Goal: Task Accomplishment & Management: Use online tool/utility

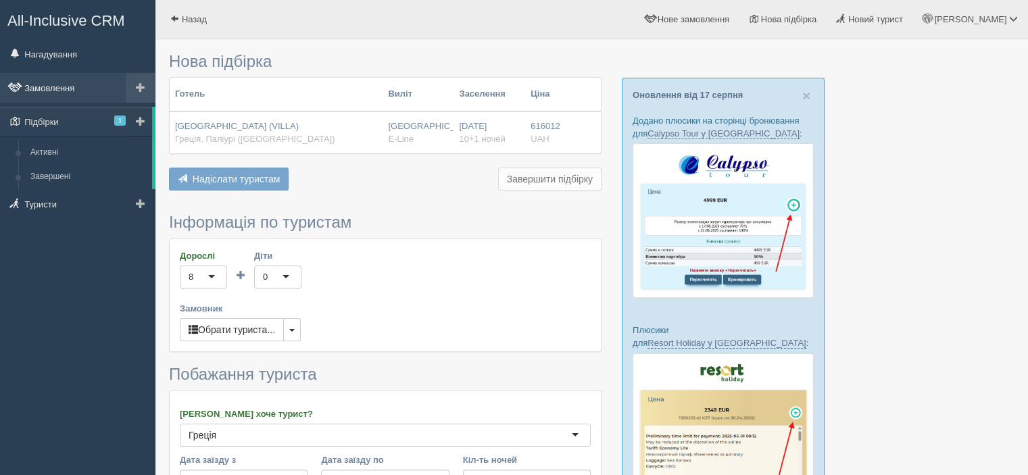
click at [92, 96] on link "Замовлення" at bounding box center [78, 88] width 156 height 30
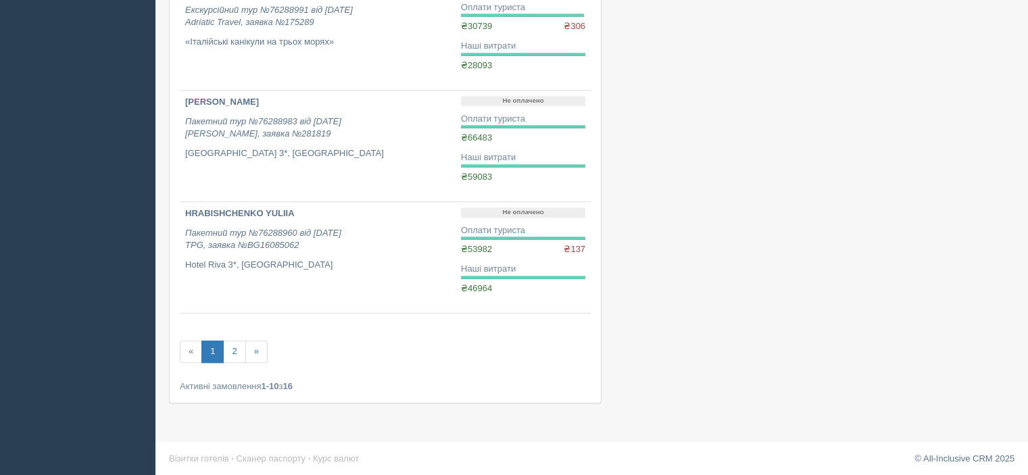
scroll to position [957, 0]
click at [235, 346] on link "2" at bounding box center [234, 351] width 22 height 22
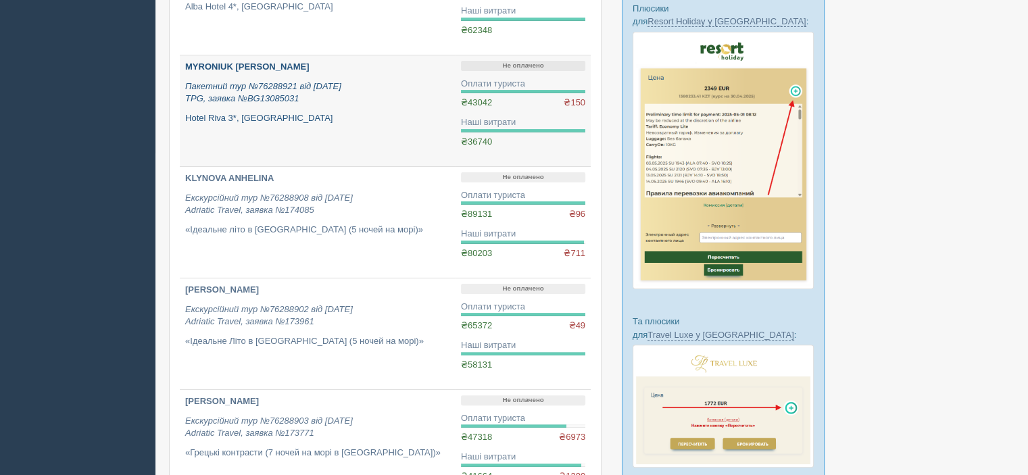
scroll to position [406, 0]
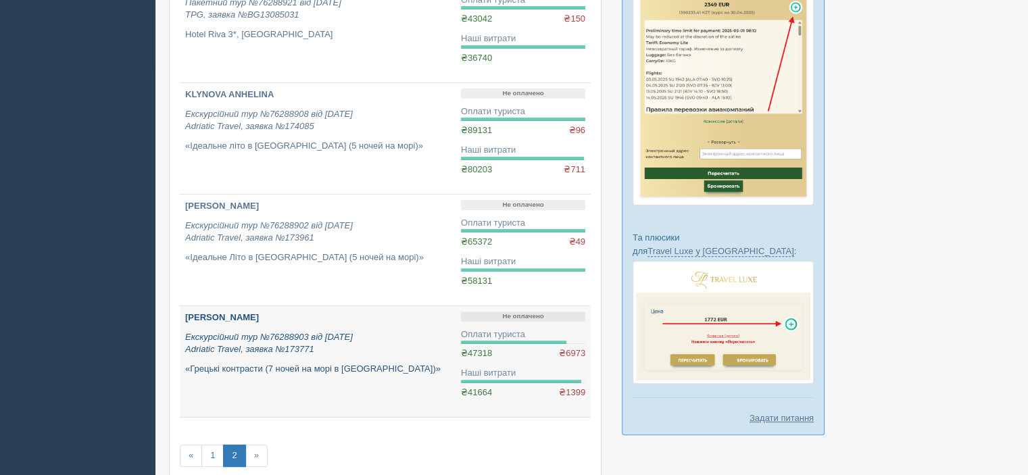
click at [244, 313] on b "[PERSON_NAME]" at bounding box center [222, 317] width 74 height 10
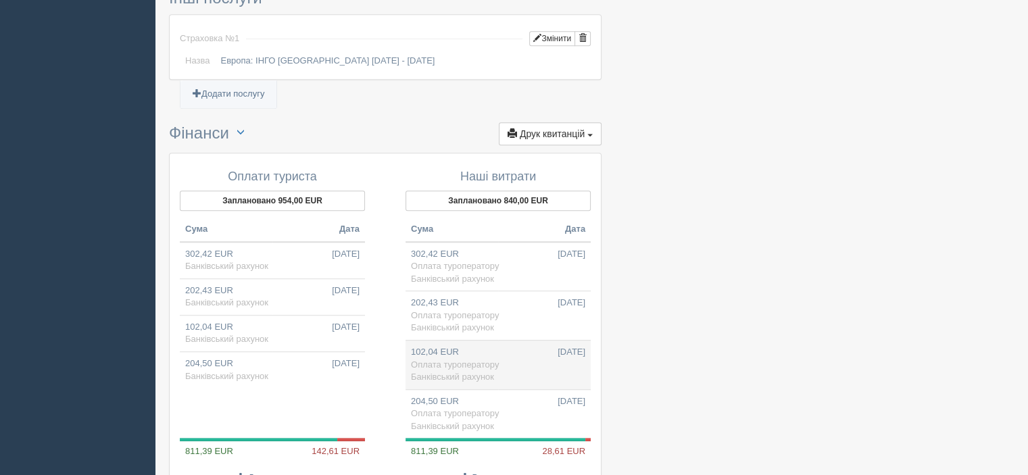
scroll to position [947, 0]
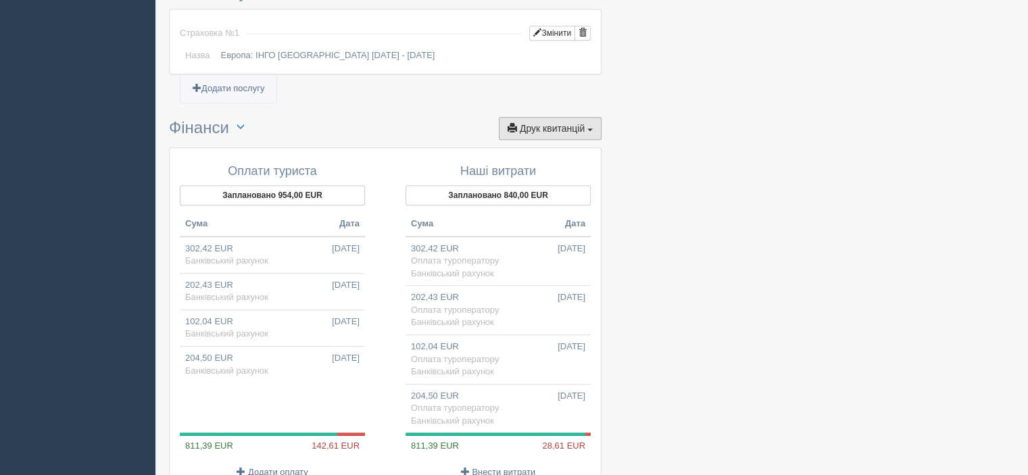
click at [573, 128] on span "Друк квитанцій" at bounding box center [552, 128] width 65 height 11
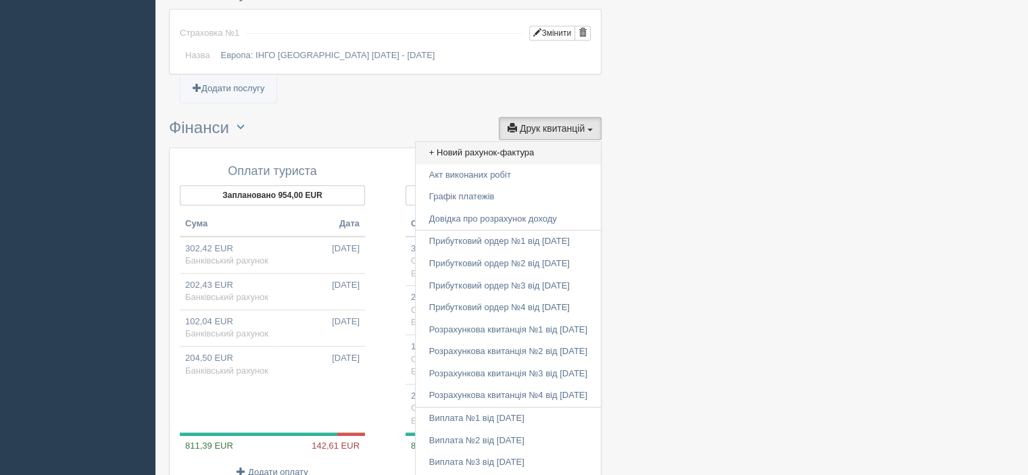
click at [544, 146] on link "+ Новий рахунок-фактура" at bounding box center [508, 153] width 185 height 22
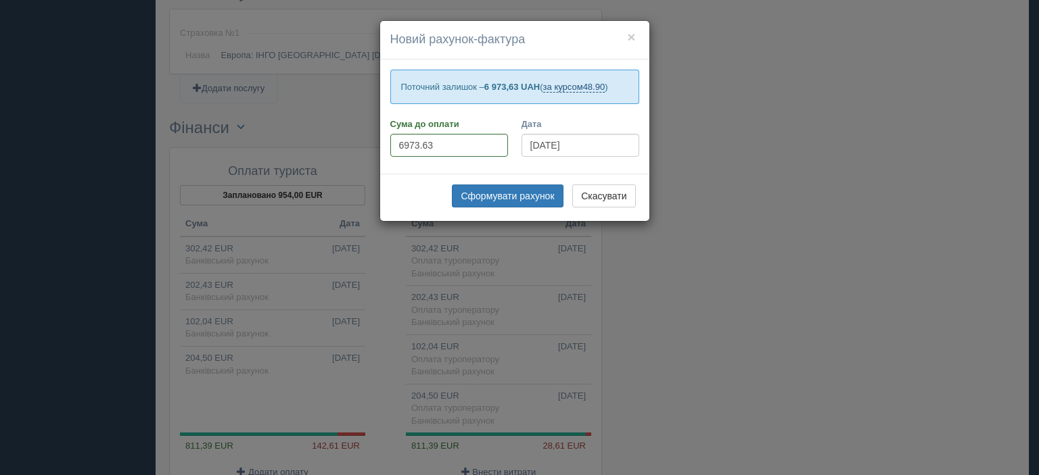
drag, startPoint x: 402, startPoint y: 81, endPoint x: 602, endPoint y: 90, distance: 201.0
click at [620, 85] on p "Поточний залишок – 6 973,63 UAH ( за курсом 48.90 )" at bounding box center [514, 87] width 249 height 34
copy p "Поточний залишок – 6 973,63 UAH ( за курсом 48.90 )"
click at [709, 94] on div "× Новий рахунок-фактура Поточний залишок – 6 973,63 UAH ( за курсом 48.90 ) Сум…" at bounding box center [519, 237] width 1039 height 475
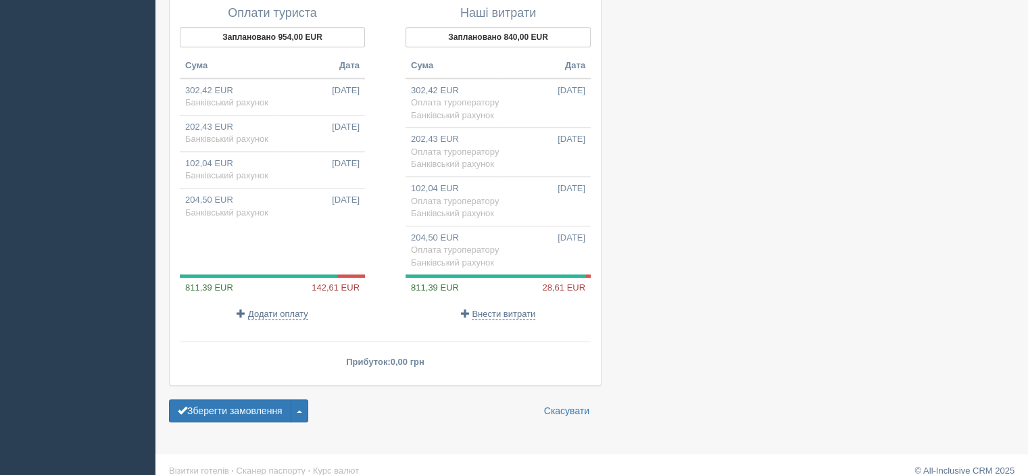
scroll to position [1114, 0]
